Goal: Task Accomplishment & Management: Complete application form

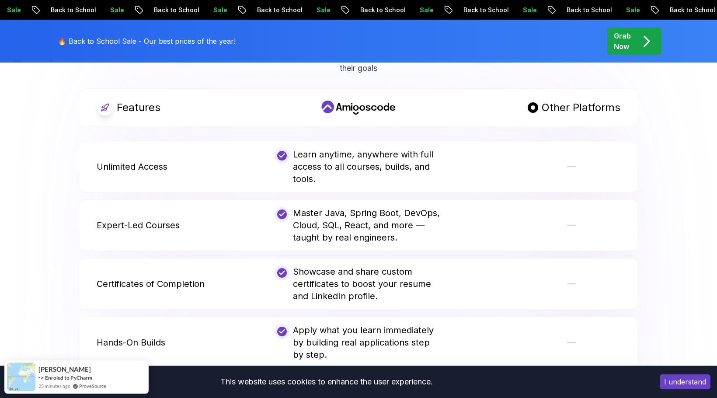
scroll to position [1676, 0]
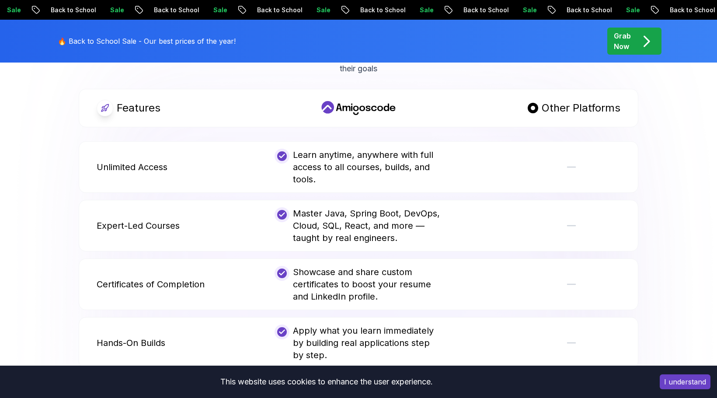
click at [487, 125] on body "Sale Back to School Sale Back to School Sale Back to School Sale Back to School…" at bounding box center [358, 193] width 717 height 3739
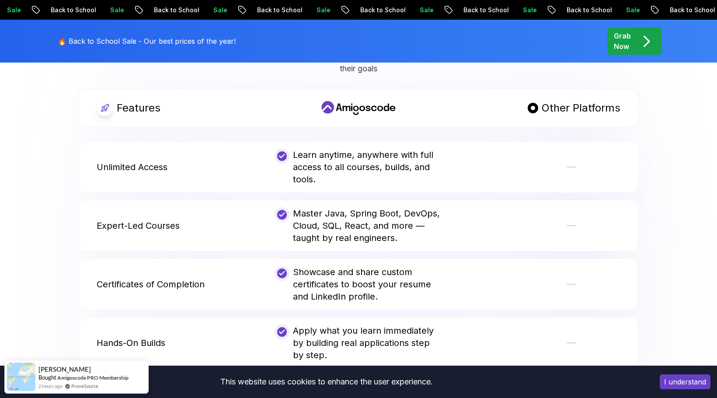
click at [626, 40] on p "Grab Now" at bounding box center [622, 41] width 17 height 21
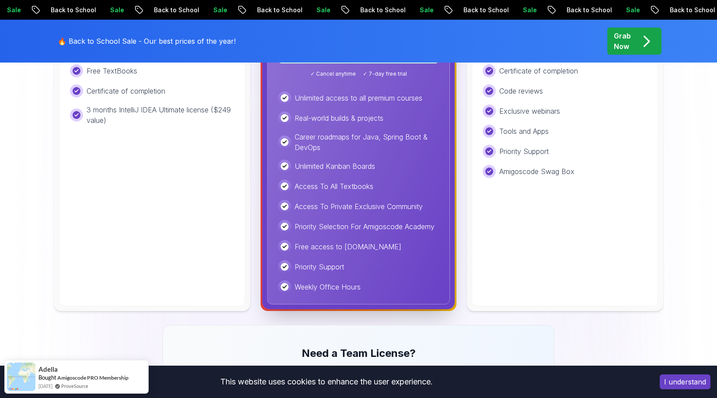
scroll to position [292, 0]
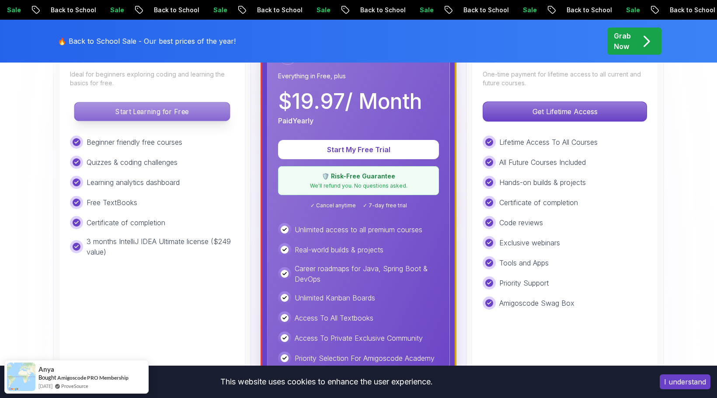
click at [122, 114] on p "Start Learning for Free" at bounding box center [151, 111] width 155 height 18
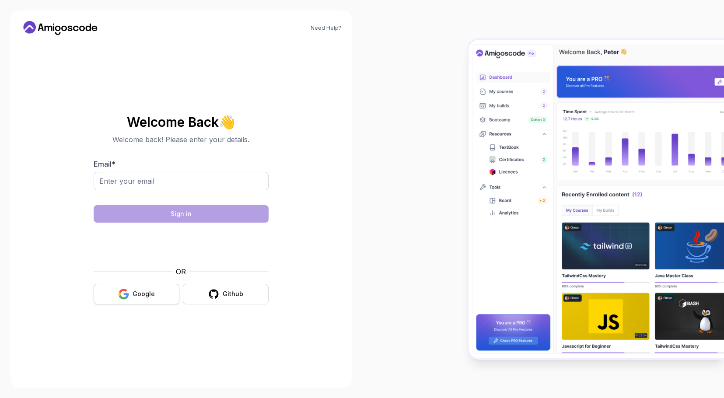
click at [151, 294] on div "Google" at bounding box center [143, 293] width 22 height 9
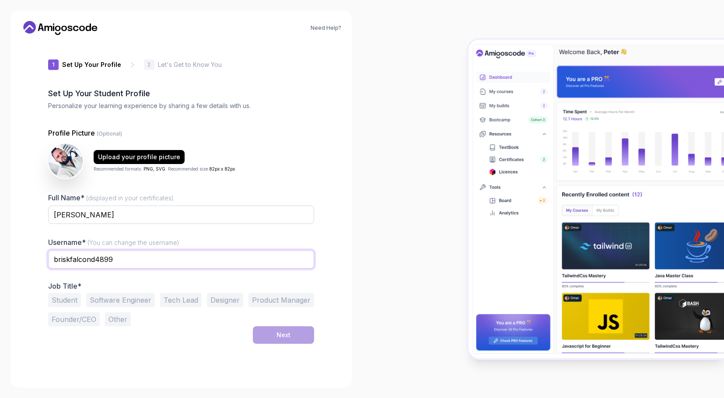
click at [73, 260] on input "briskfalcond4899" at bounding box center [181, 259] width 266 height 18
type input "DowglasMaia"
click at [63, 300] on button "Student" at bounding box center [64, 300] width 33 height 14
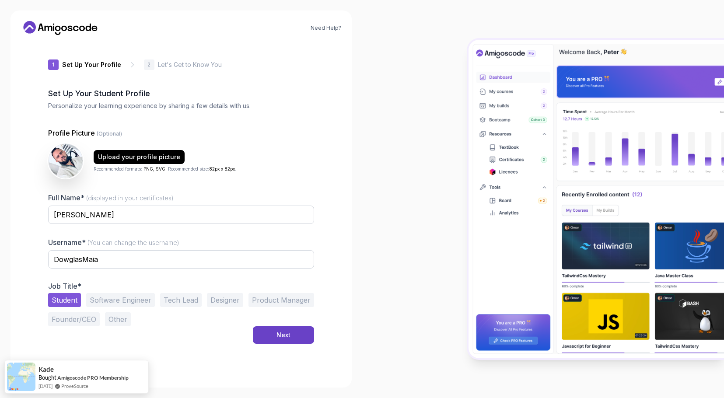
click at [116, 300] on button "Software Engineer" at bounding box center [120, 300] width 69 height 14
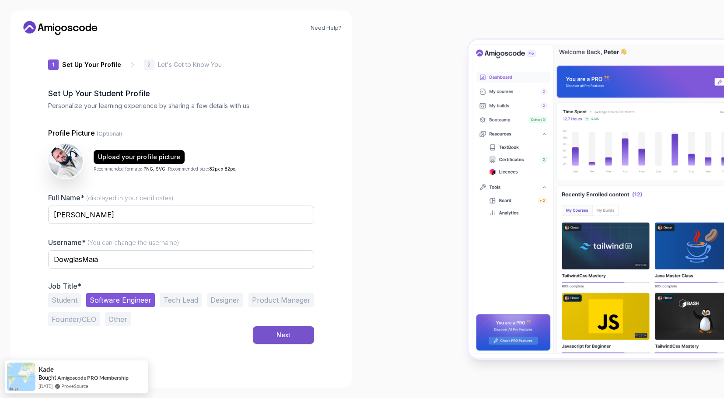
click at [272, 338] on button "Next" at bounding box center [283, 334] width 61 height 17
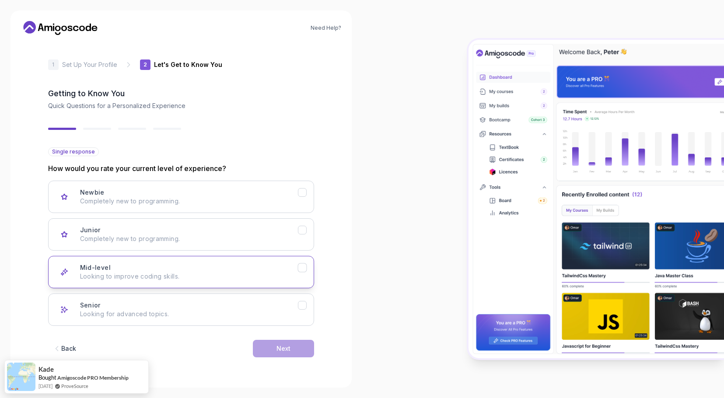
click at [120, 268] on div "Mid-level Looking to improve coding skills." at bounding box center [189, 271] width 218 height 17
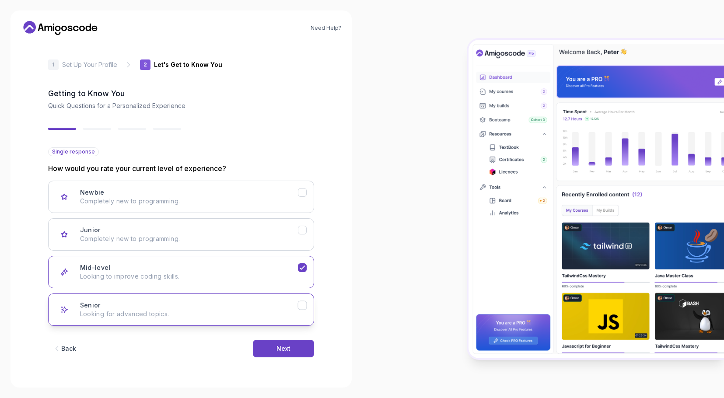
click at [295, 309] on div "Senior Looking for advanced topics." at bounding box center [189, 309] width 218 height 17
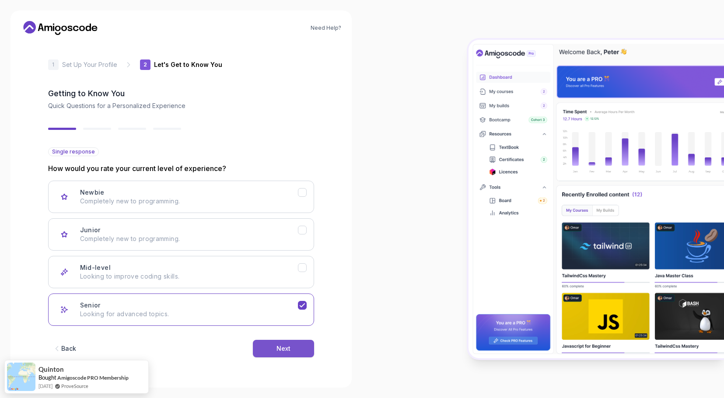
click at [290, 350] on button "Next" at bounding box center [283, 348] width 61 height 17
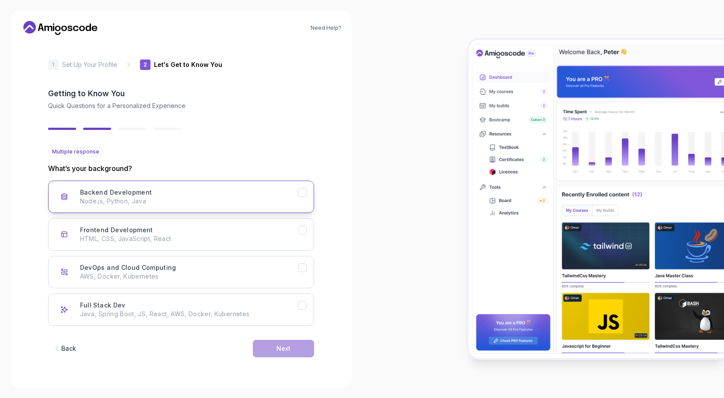
click at [228, 195] on div "Backend Development Node.js, Python, Java" at bounding box center [189, 196] width 218 height 17
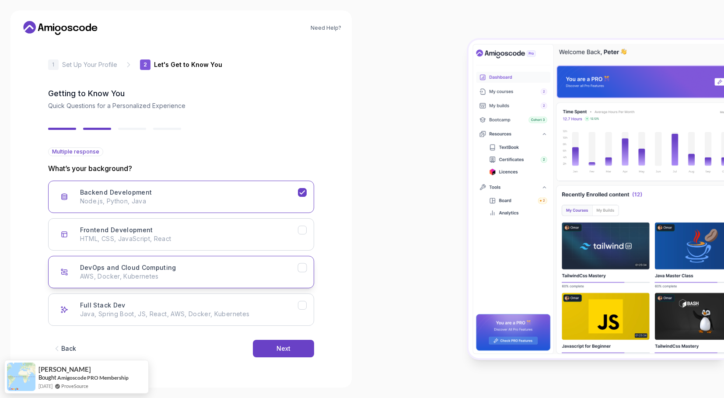
click at [259, 273] on p "AWS, Docker, Kubernetes" at bounding box center [189, 276] width 218 height 9
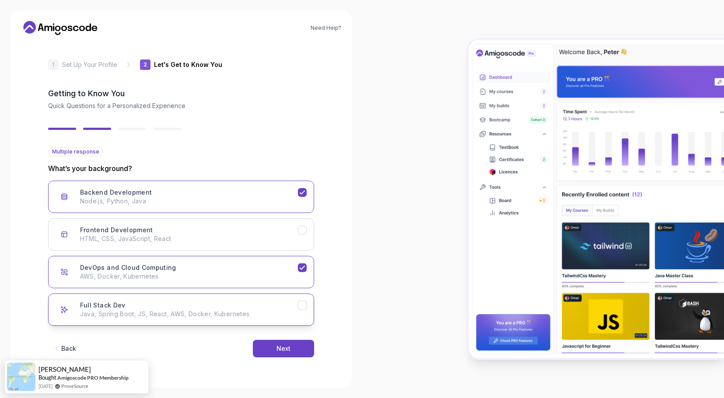
click at [303, 302] on icon "Full Stack Dev" at bounding box center [302, 305] width 8 height 8
click at [292, 351] on button "Next" at bounding box center [283, 348] width 61 height 17
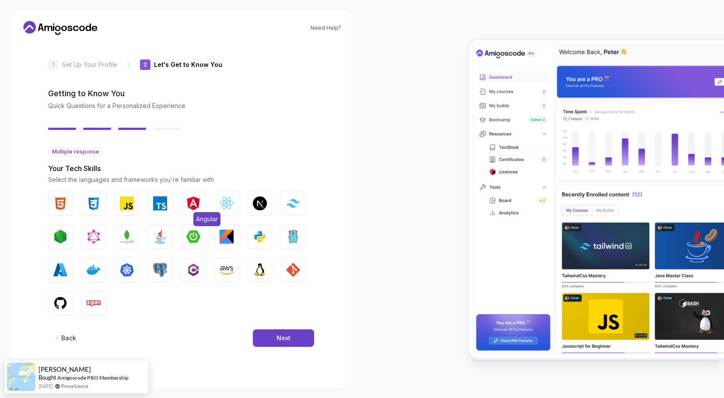
click at [192, 203] on img "button" at bounding box center [193, 203] width 14 height 14
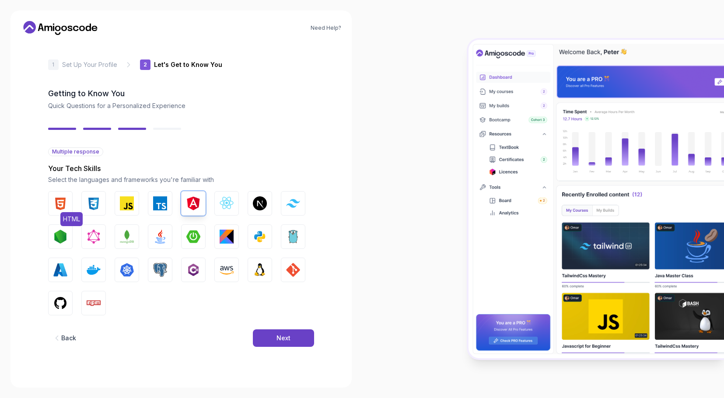
click at [61, 203] on img "button" at bounding box center [60, 203] width 14 height 14
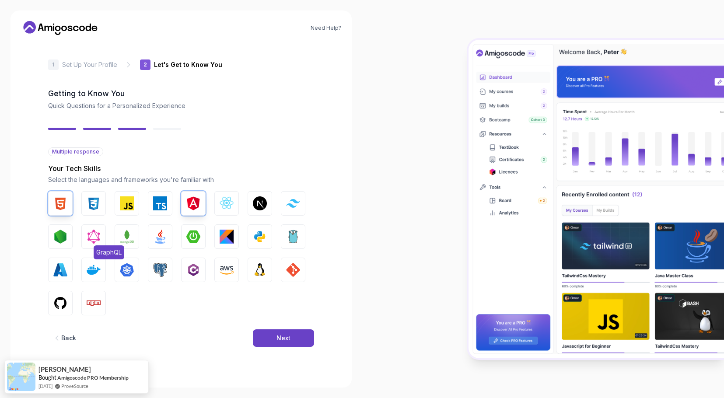
click at [89, 236] on img "button" at bounding box center [94, 237] width 14 height 14
click at [130, 237] on img "button" at bounding box center [127, 237] width 14 height 14
click at [163, 240] on img "button" at bounding box center [160, 237] width 14 height 14
click at [194, 239] on img "button" at bounding box center [193, 237] width 14 height 14
click at [227, 238] on img "button" at bounding box center [226, 237] width 14 height 14
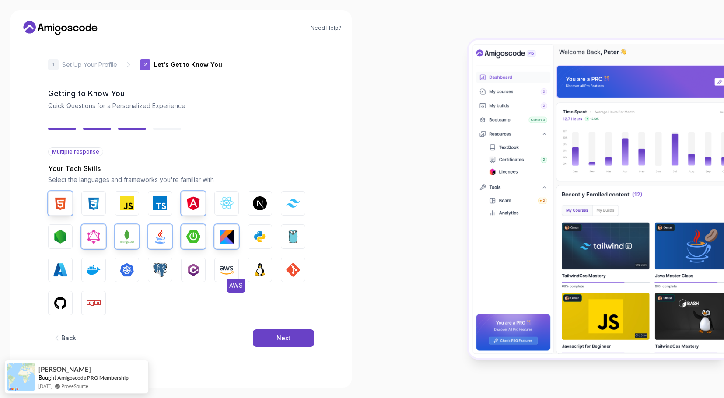
click at [224, 268] on img "button" at bounding box center [226, 270] width 14 height 14
click at [129, 269] on img "button" at bounding box center [127, 270] width 14 height 14
click at [91, 268] on img "button" at bounding box center [94, 270] width 14 height 14
click at [63, 299] on img "button" at bounding box center [60, 303] width 14 height 14
click at [295, 242] on img "button" at bounding box center [293, 237] width 14 height 14
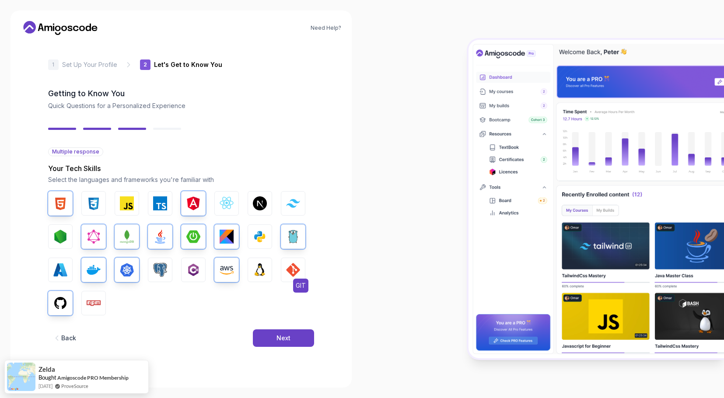
click at [295, 271] on img "button" at bounding box center [293, 270] width 14 height 14
click at [156, 206] on img "button" at bounding box center [160, 203] width 14 height 14
click at [276, 333] on button "Next" at bounding box center [283, 337] width 61 height 17
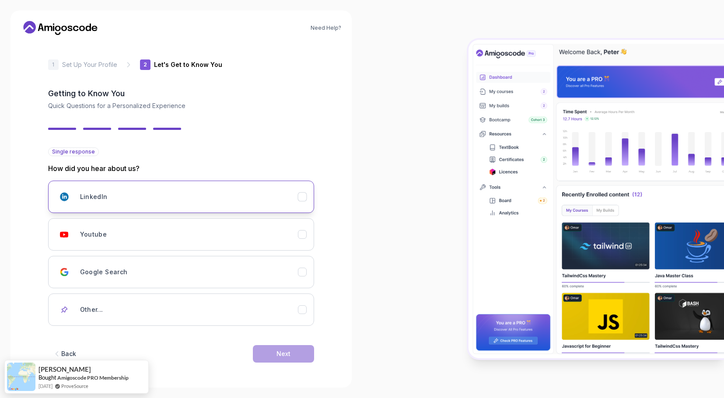
click at [304, 196] on icon "LinkedIn" at bounding box center [302, 197] width 8 height 8
click at [284, 355] on div "Next" at bounding box center [283, 353] width 14 height 9
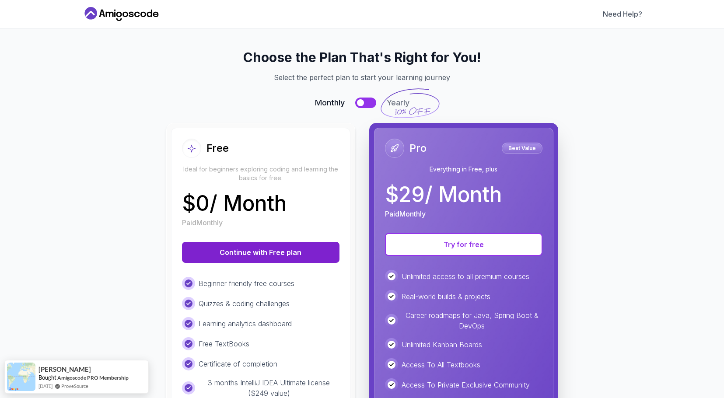
click at [254, 252] on button "Continue with Free plan" at bounding box center [260, 252] width 157 height 21
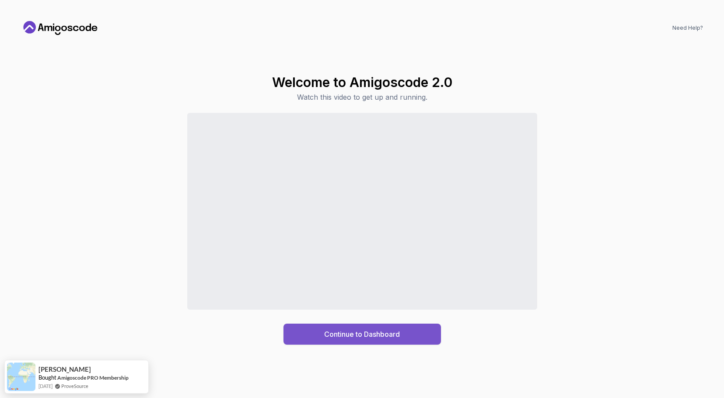
click at [364, 333] on div "Continue to Dashboard" at bounding box center [362, 334] width 76 height 10
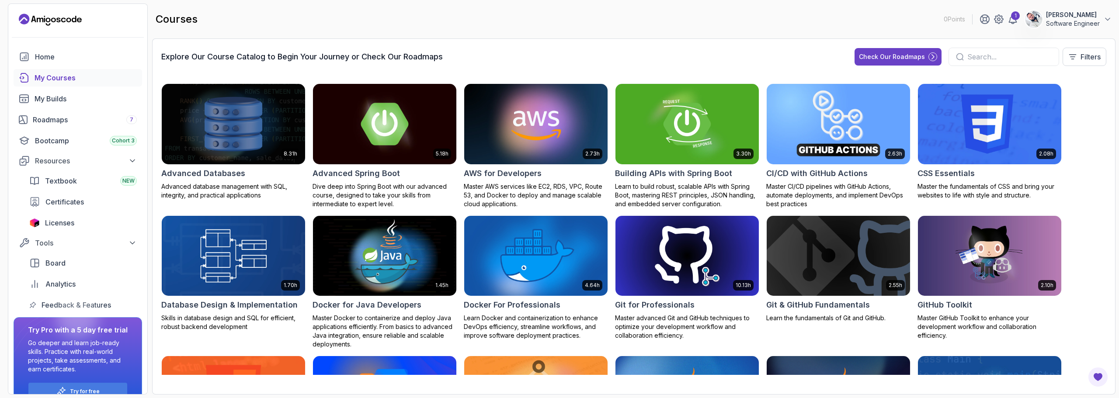
click at [723, 127] on img at bounding box center [838, 124] width 150 height 84
